Goal: Task Accomplishment & Management: Manage account settings

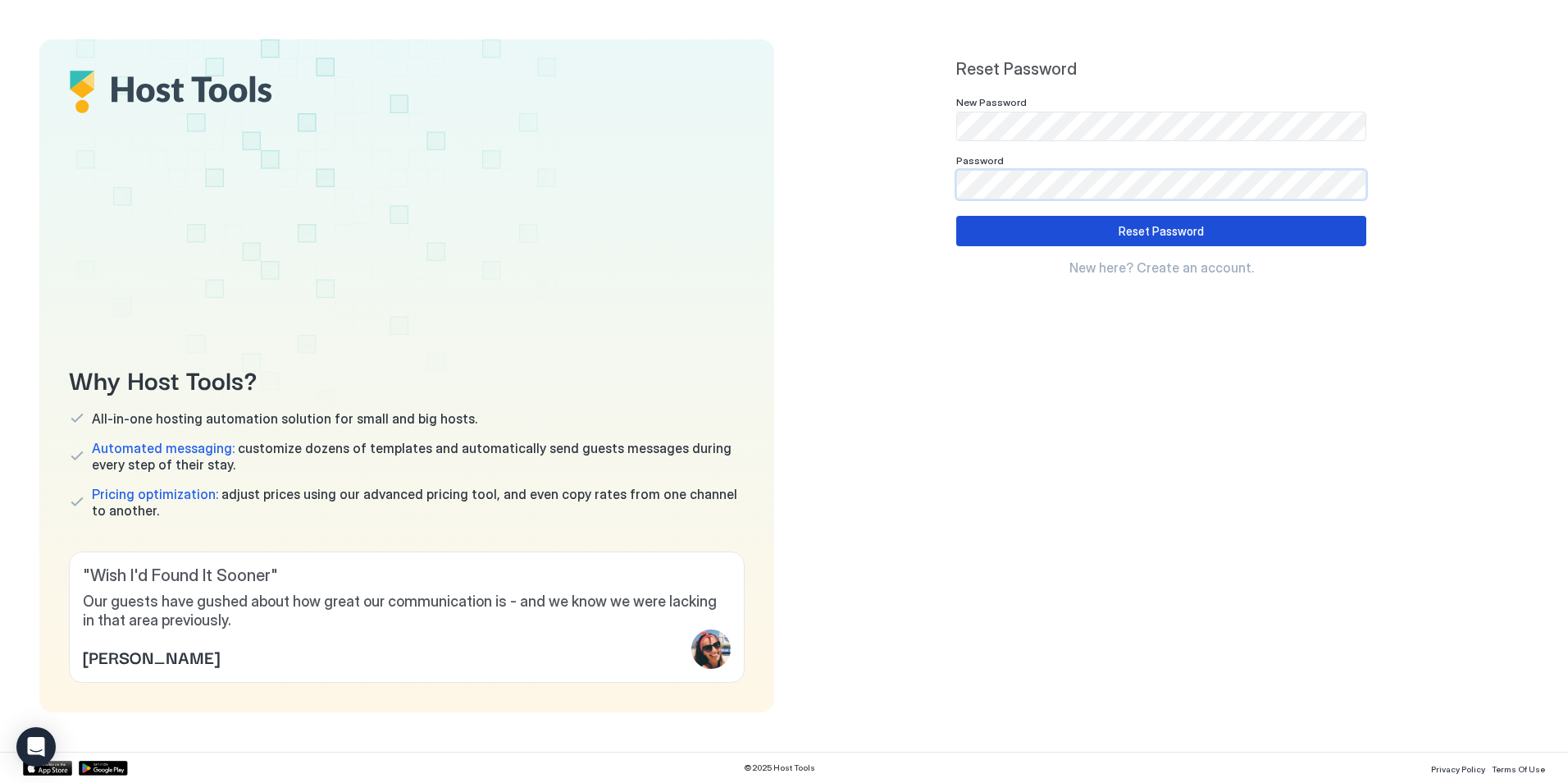
click at [1151, 239] on div "Reset Password" at bounding box center [1162, 231] width 86 height 17
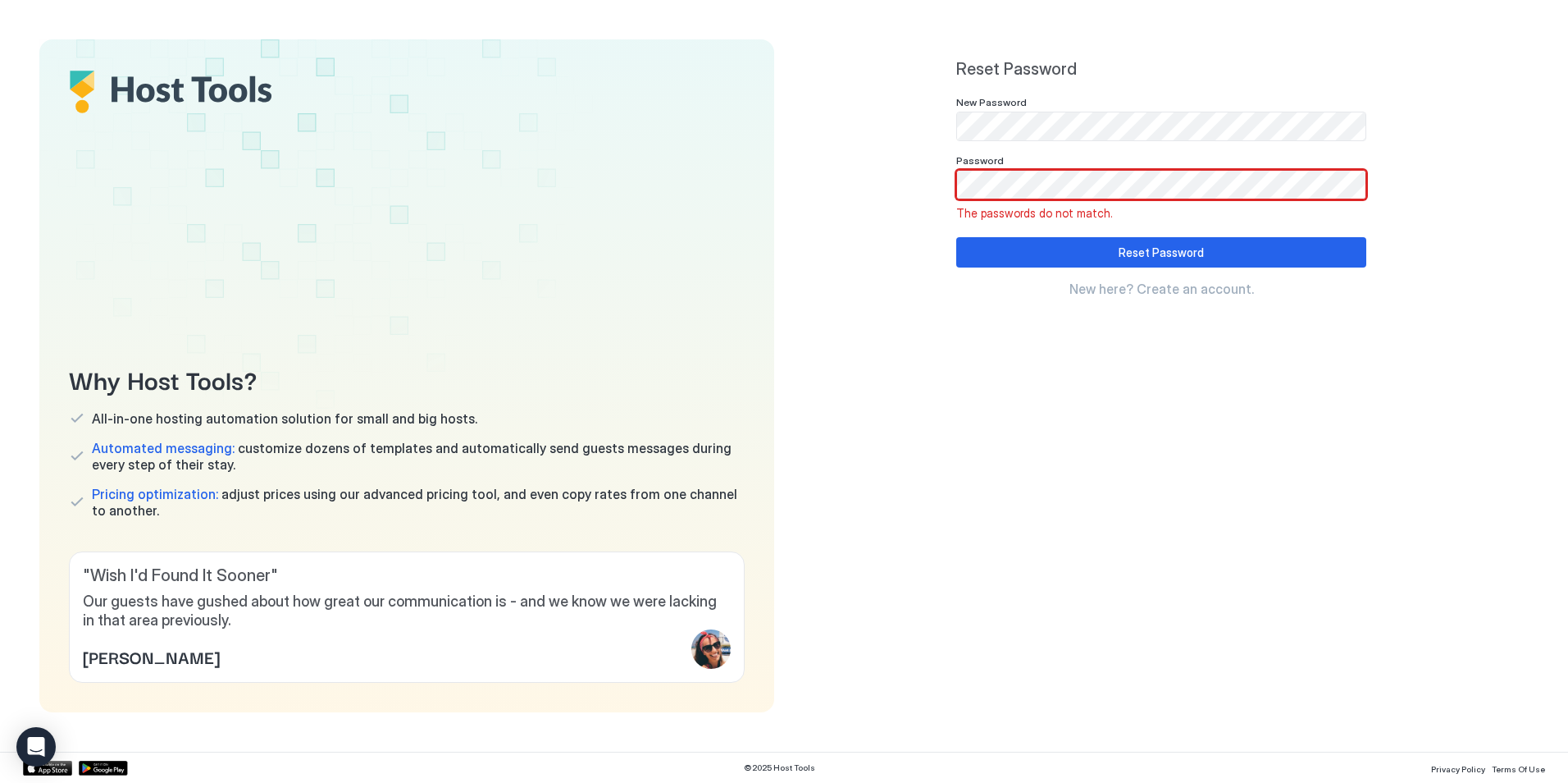
click at [897, 188] on div "Reset Password New Password Password The passwords do not match. Reset Password…" at bounding box center [1162, 376] width 735 height 673
click at [875, 135] on div "Reset Password New Password Password Please confirm your password. Reset Passwo…" at bounding box center [1162, 376] width 735 height 673
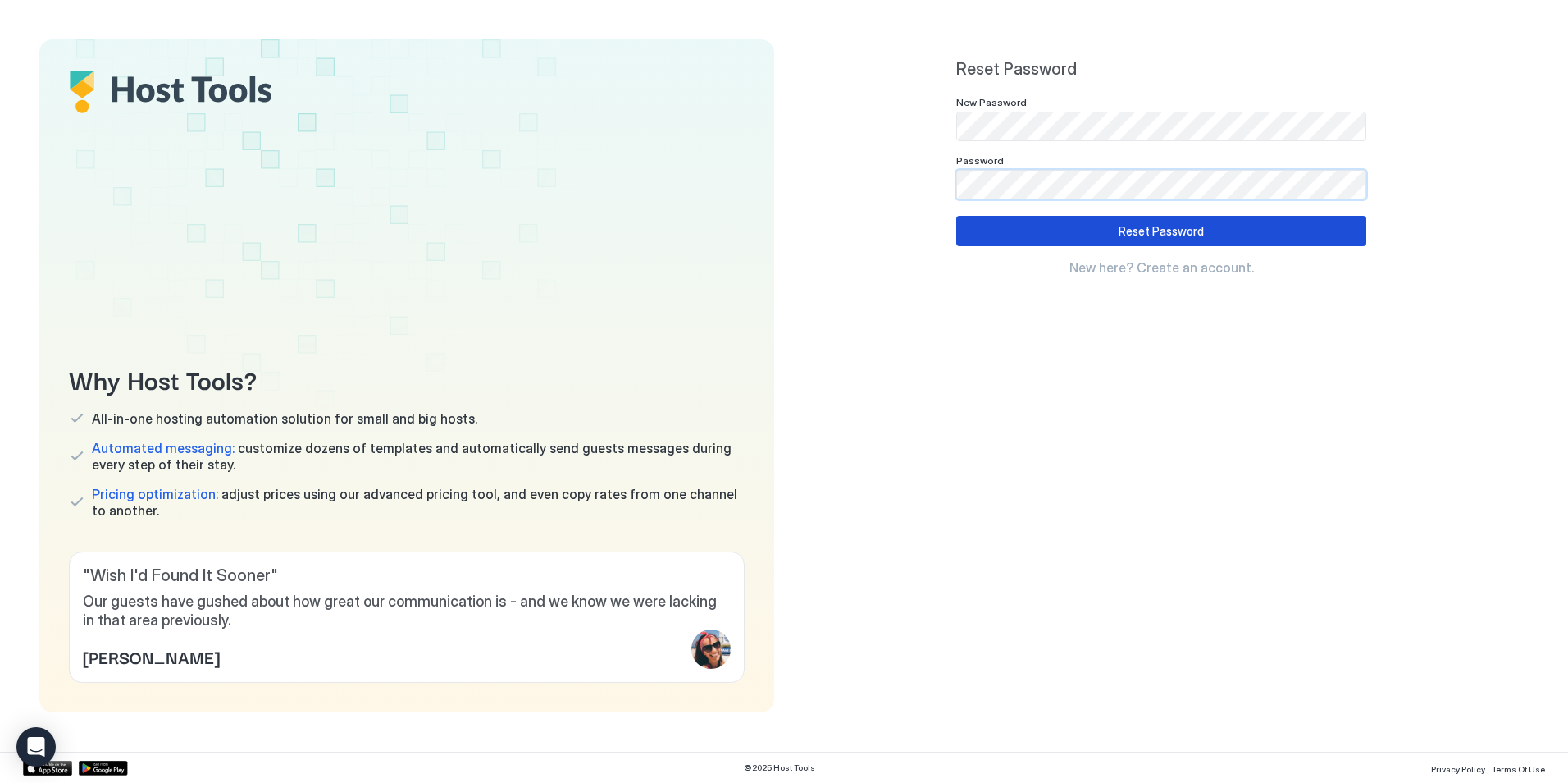
click at [1130, 229] on div "Reset Password" at bounding box center [1162, 231] width 86 height 17
